Goal: Information Seeking & Learning: Learn about a topic

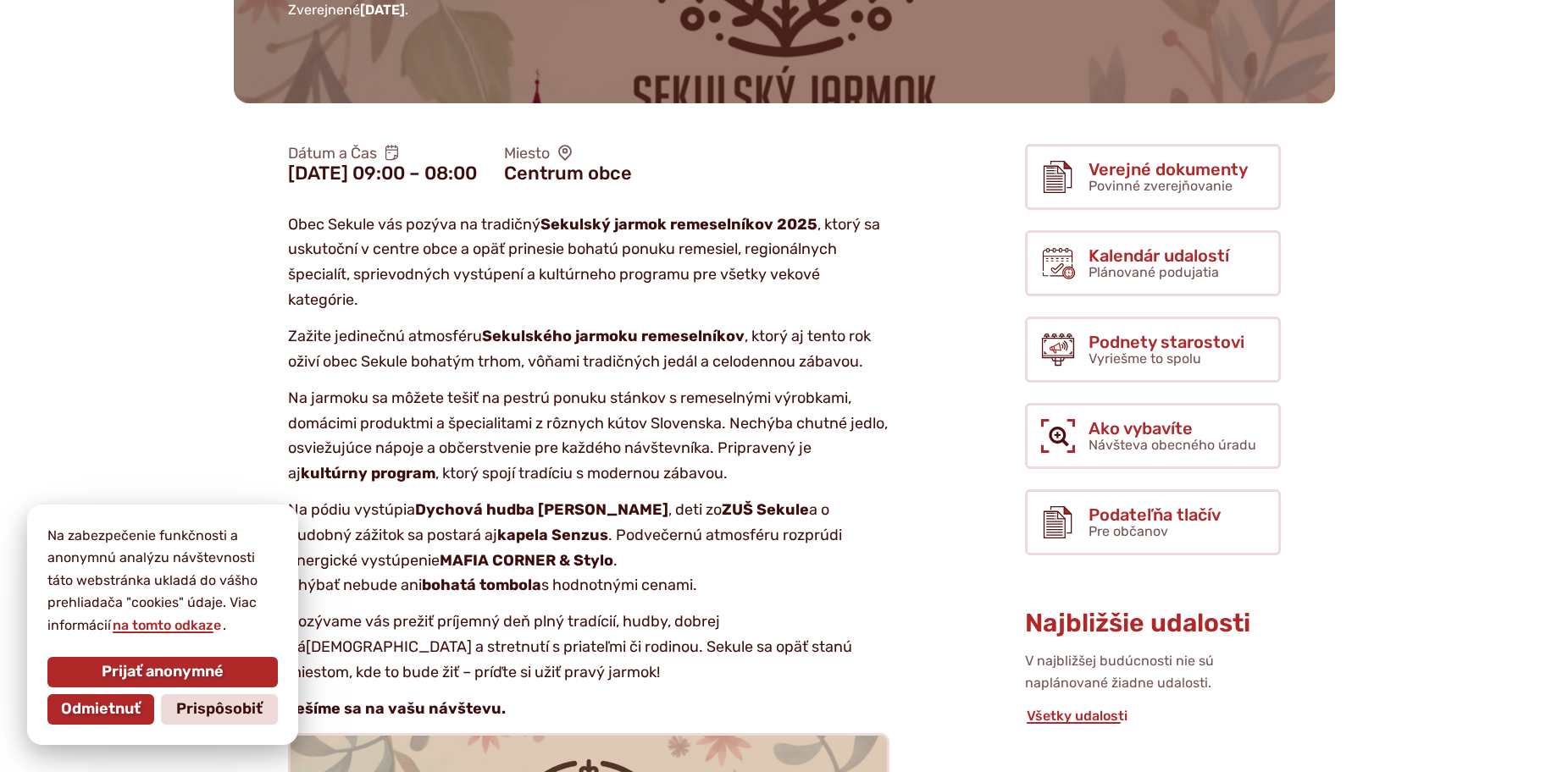
scroll to position [339, 0]
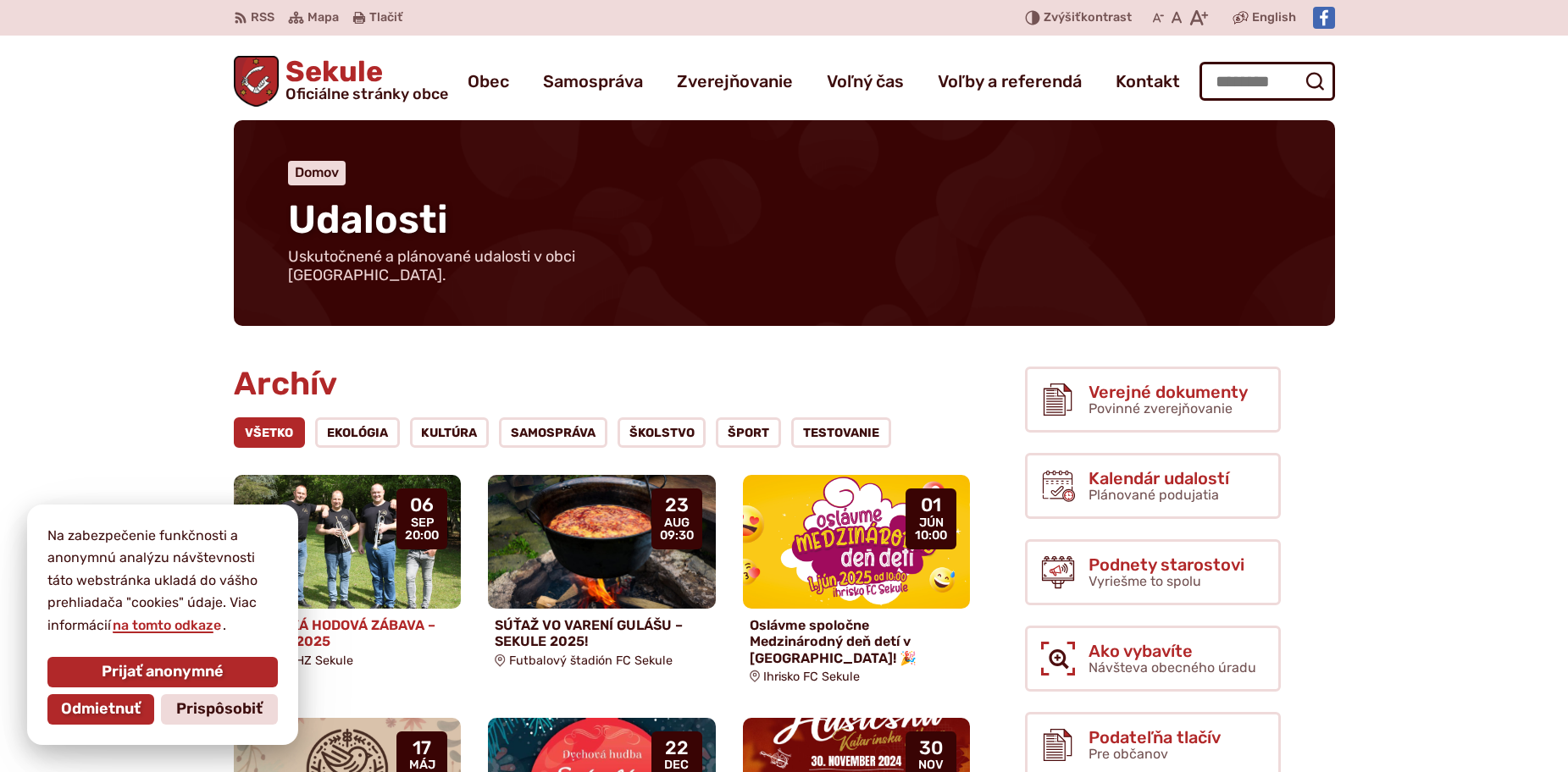
click at [392, 617] on h4 "HASIČSKÁ HODOVÁ ZÁBAVA – SEKULE 2025" at bounding box center [347, 633] width 214 height 32
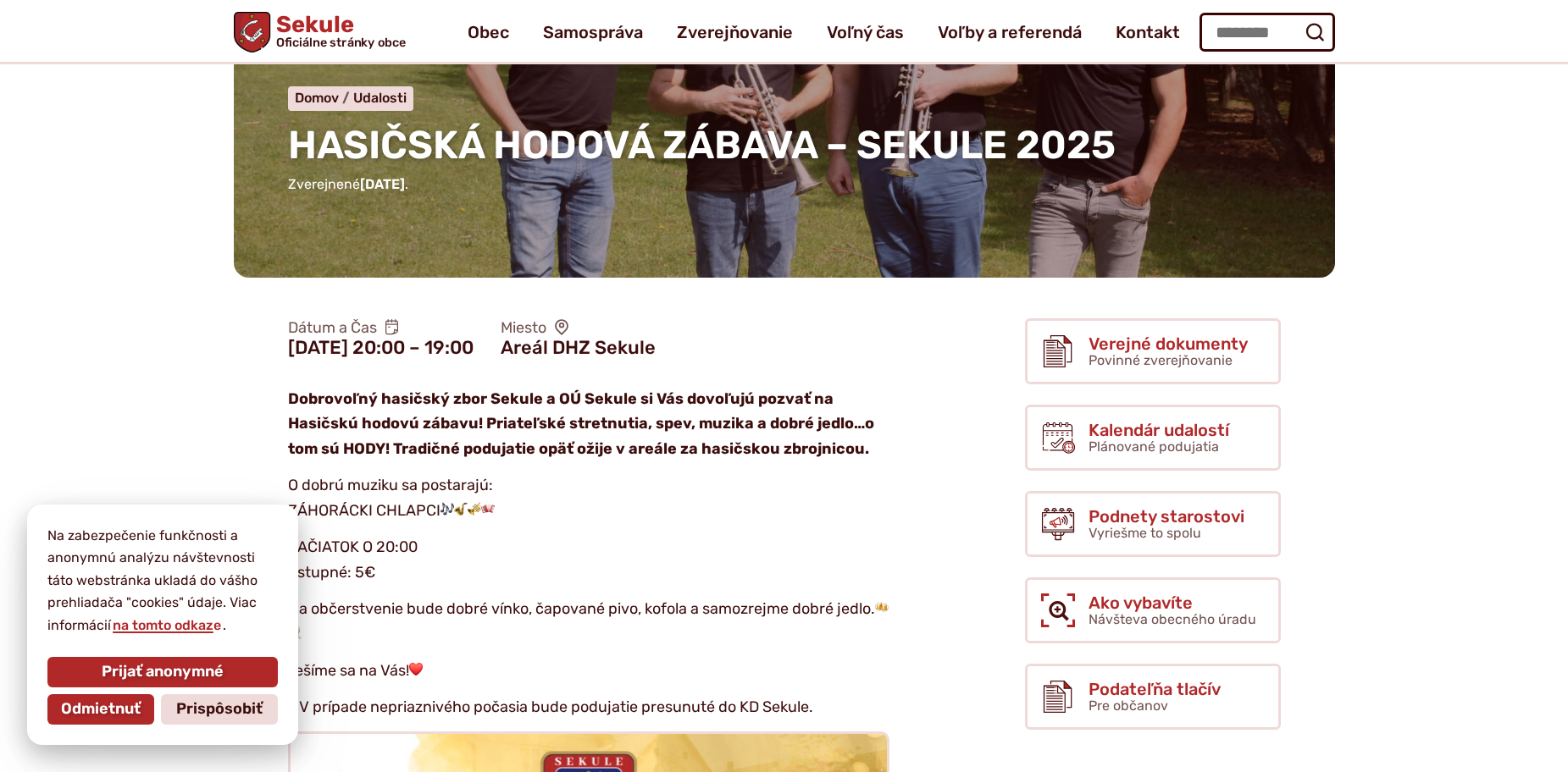
scroll to position [85, 0]
